Goal: Find specific page/section: Find specific page/section

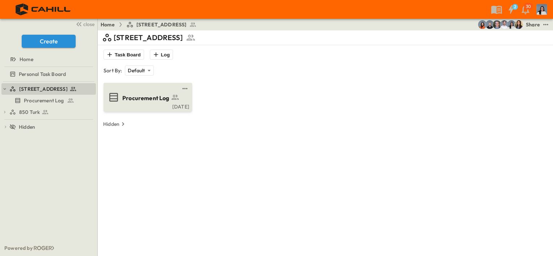
click at [148, 99] on span "Procurement Log" at bounding box center [145, 98] width 47 height 8
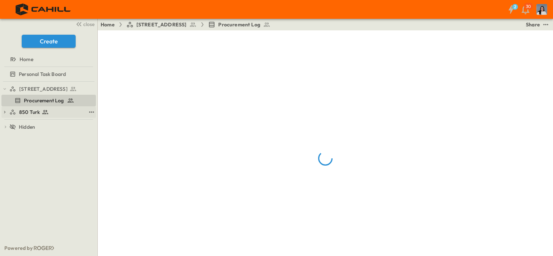
click at [63, 111] on div "850 Turk" at bounding box center [47, 112] width 76 height 7
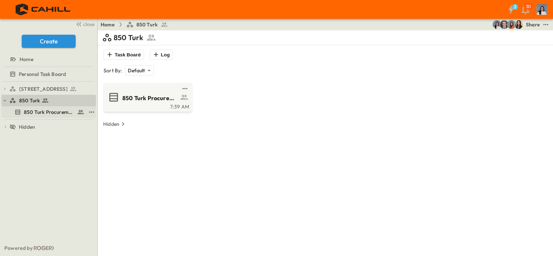
click at [55, 110] on span "850 Turk Procurement Log" at bounding box center [49, 112] width 50 height 7
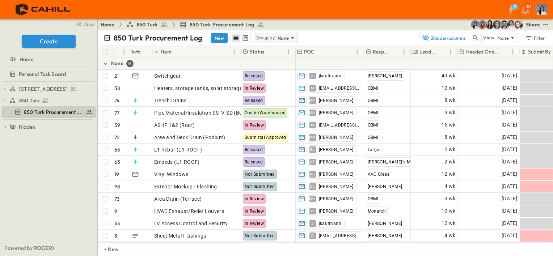
click at [267, 39] on p "Group by:" at bounding box center [265, 37] width 21 height 7
click at [275, 75] on p "Responsible Contractor" at bounding box center [274, 72] width 41 height 14
